Goal: Task Accomplishment & Management: Manage account settings

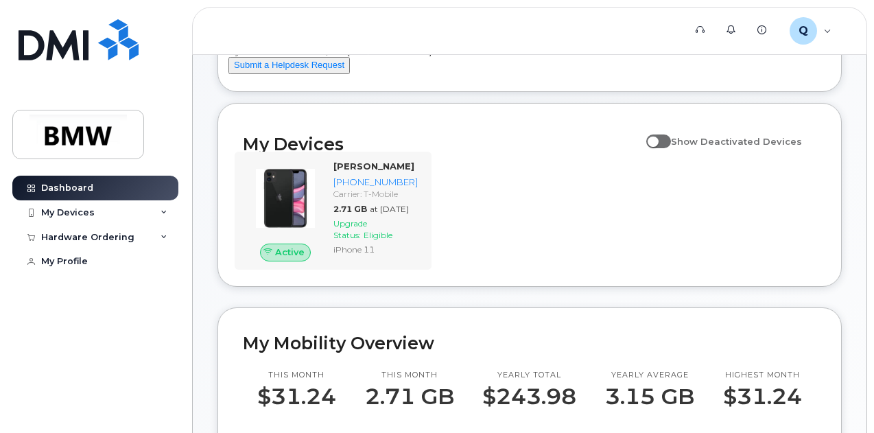
scroll to position [106, 0]
click at [659, 147] on span at bounding box center [658, 141] width 25 height 14
click at [657, 139] on input "Show Deactivated Devices" at bounding box center [651, 133] width 11 height 11
click at [659, 147] on span at bounding box center [658, 141] width 25 height 14
click at [657, 139] on input "Show Deactivated Devices" at bounding box center [651, 133] width 11 height 11
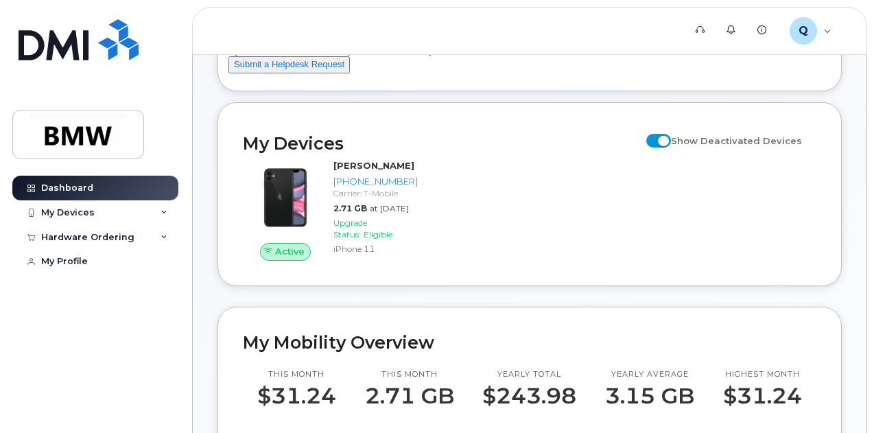
checkbox input "false"
click at [472, 211] on div "Active Rodney Plemmons 864-567-9612 Carrier: T-Mobile 2.71 GB at Sep 01, 2025 U…" at bounding box center [530, 209] width 590 height 117
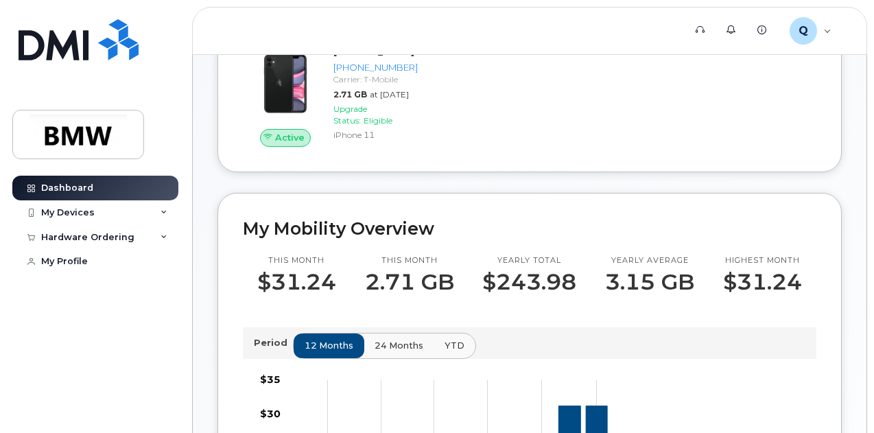
scroll to position [221, 0]
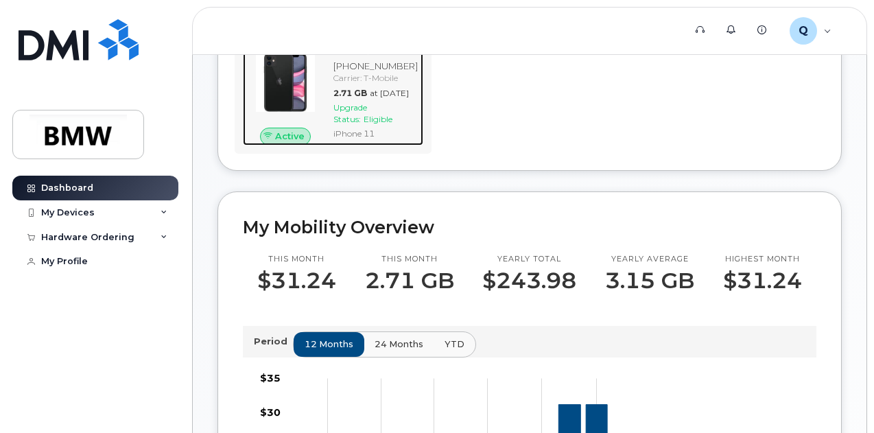
click at [411, 125] on div "Upgrade Status: Eligible" at bounding box center [375, 113] width 84 height 23
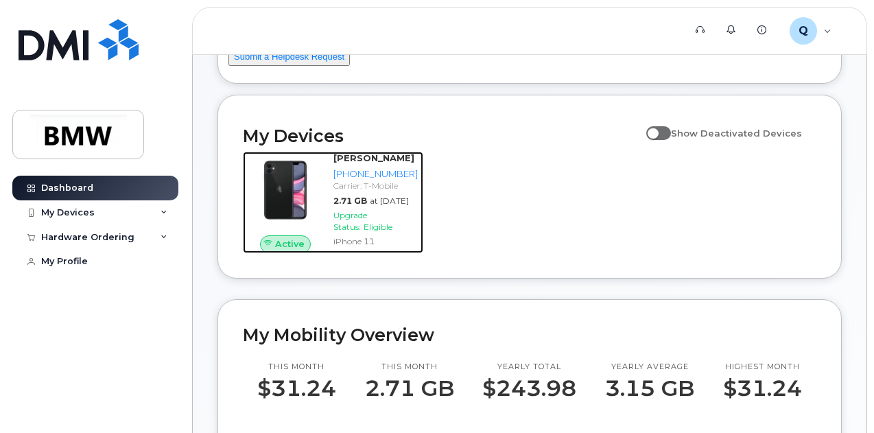
scroll to position [92, 0]
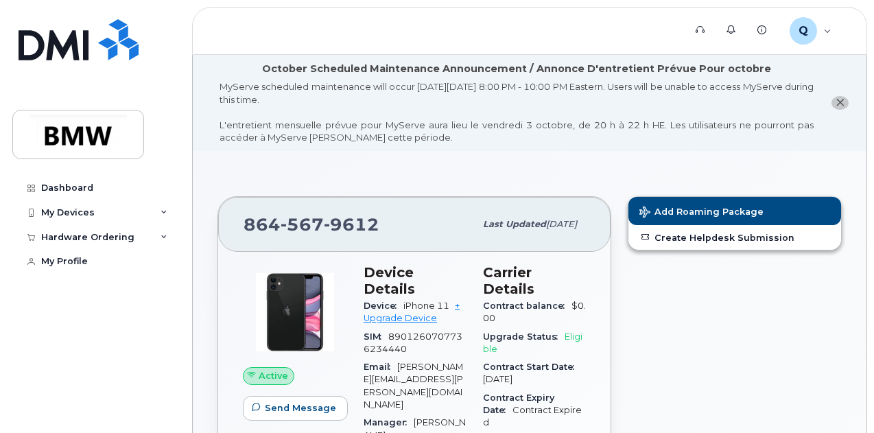
scroll to position [40, 0]
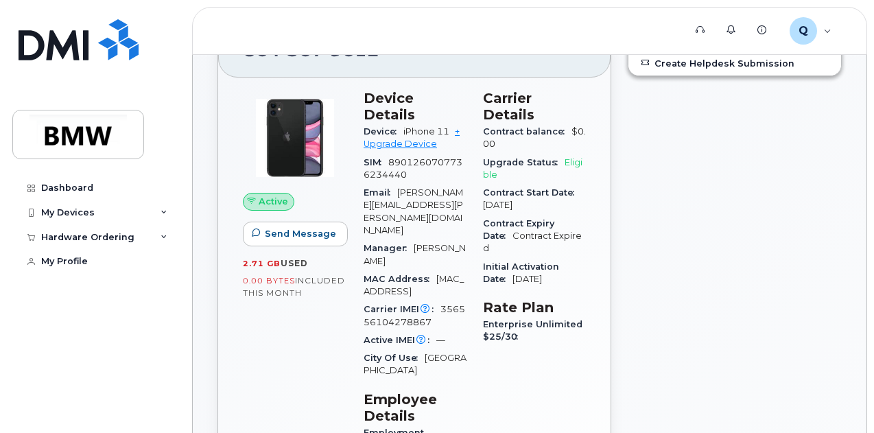
scroll to position [173, 0]
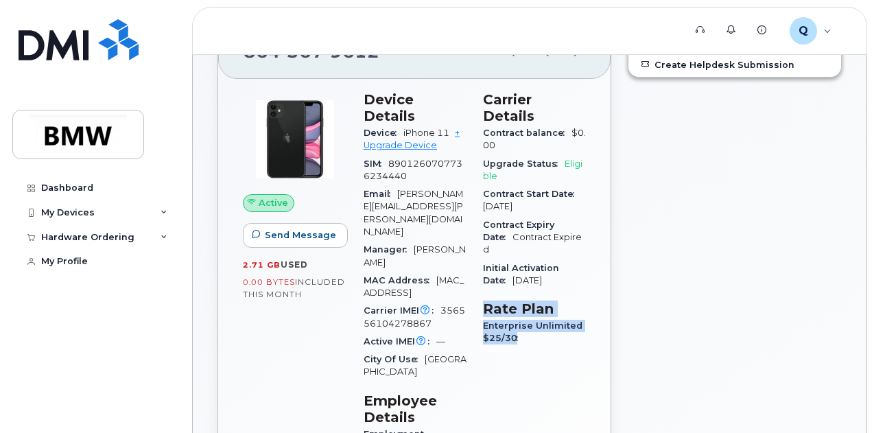
drag, startPoint x: 542, startPoint y: 313, endPoint x: 476, endPoint y: 278, distance: 75.5
click at [476, 278] on div "Carrier Details Contract balance $0.00 Upgrade Status Eligible Contract Start D…" at bounding box center [534, 338] width 119 height 511
click at [540, 300] on h3 "Rate Plan" at bounding box center [534, 308] width 103 height 16
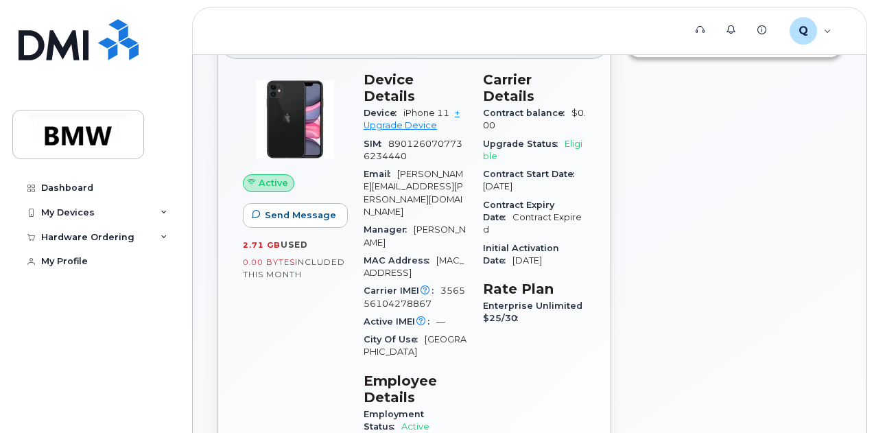
scroll to position [193, 0]
click at [459, 107] on link "+ Upgrade Device" at bounding box center [411, 118] width 96 height 23
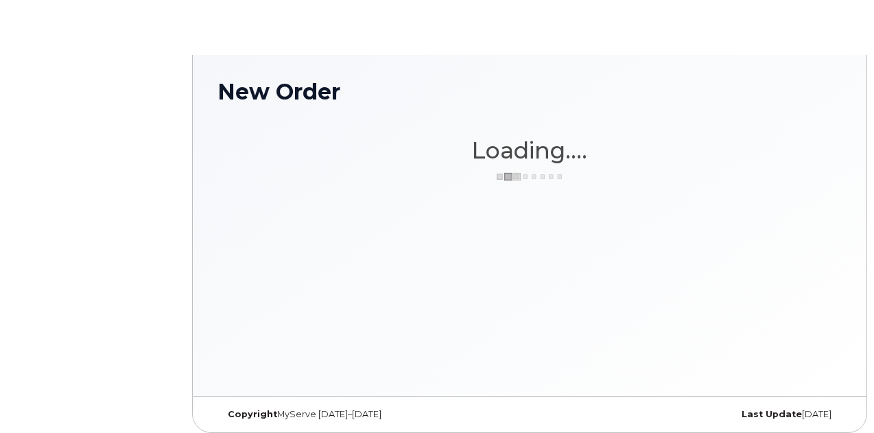
scroll to position [1, 0]
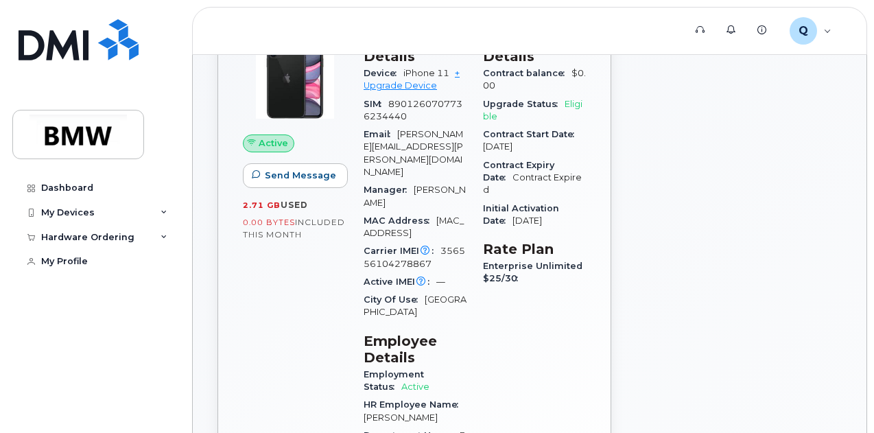
scroll to position [347, 0]
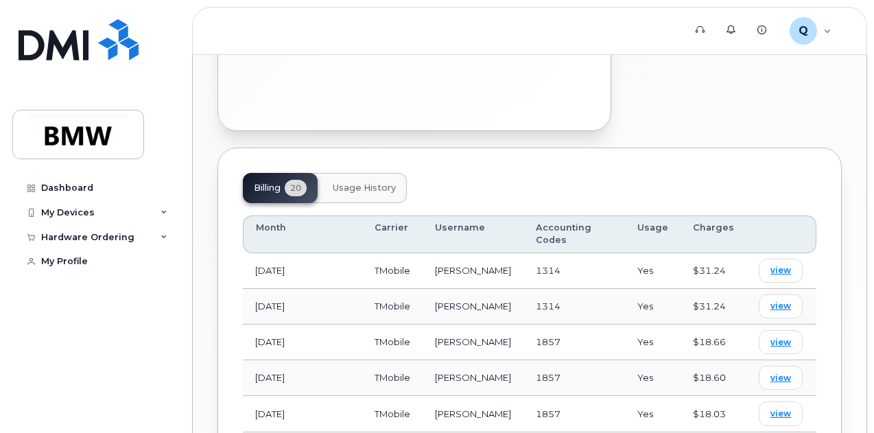
click at [370, 173] on button "Usage History" at bounding box center [364, 188] width 85 height 30
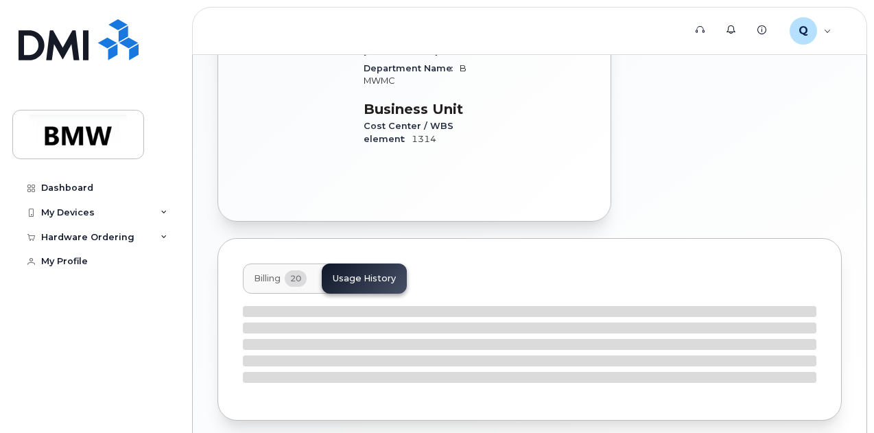
drag, startPoint x: 370, startPoint y: 126, endPoint x: 292, endPoint y: 200, distance: 108.2
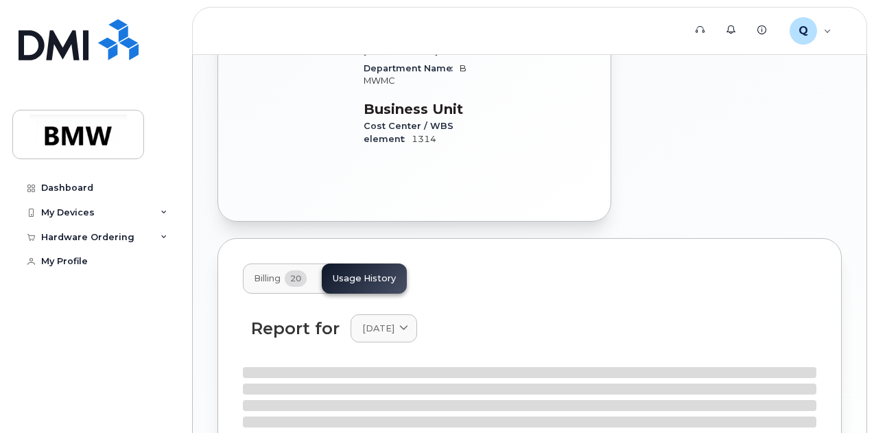
click at [286, 270] on span "20" at bounding box center [296, 278] width 22 height 16
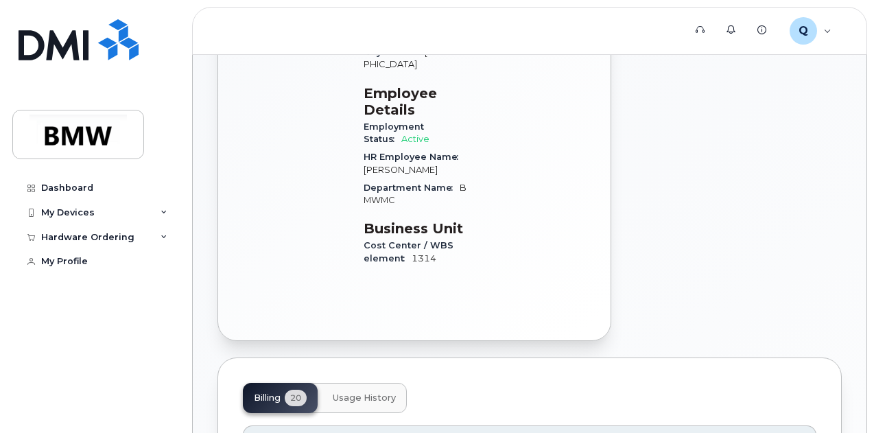
scroll to position [473, 0]
